Goal: Task Accomplishment & Management: Use online tool/utility

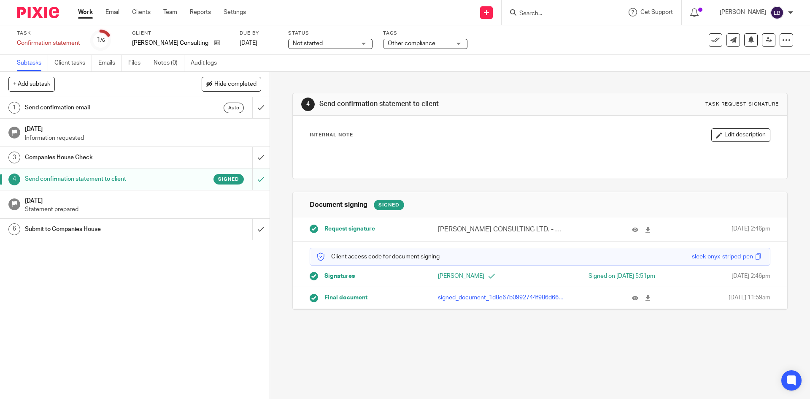
click at [175, 200] on h1 "[DATE]" at bounding box center [143, 200] width 236 height 11
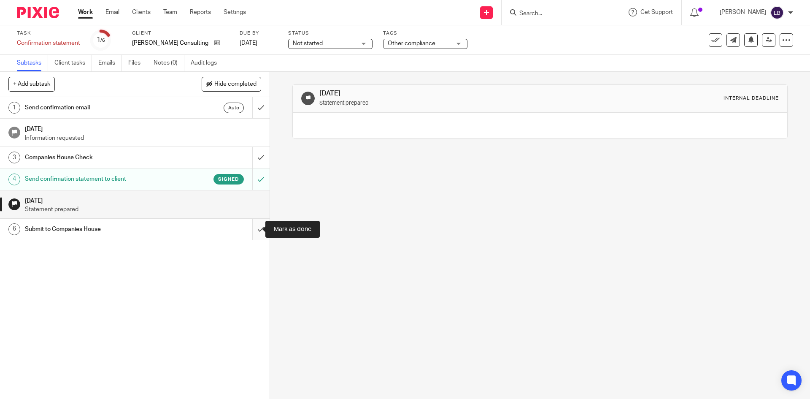
click at [252, 225] on input "submit" at bounding box center [135, 229] width 270 height 21
